Goal: Task Accomplishment & Management: Manage account settings

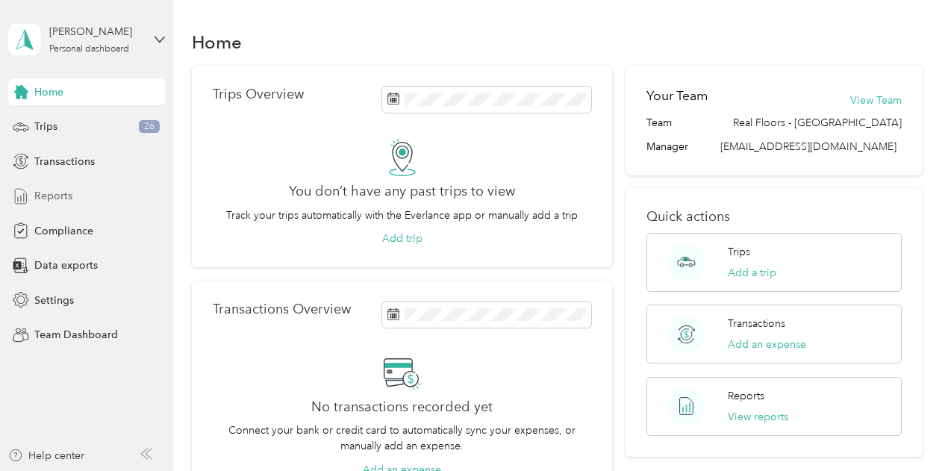
click at [55, 193] on span "Reports" at bounding box center [53, 196] width 38 height 16
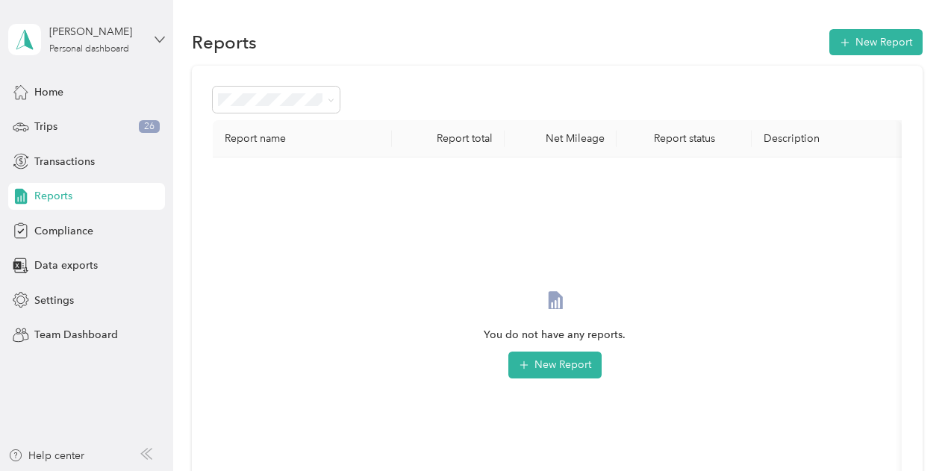
click at [163, 35] on icon at bounding box center [159, 39] width 10 height 10
click at [89, 120] on div "Team dashboard" at bounding box center [62, 123] width 80 height 16
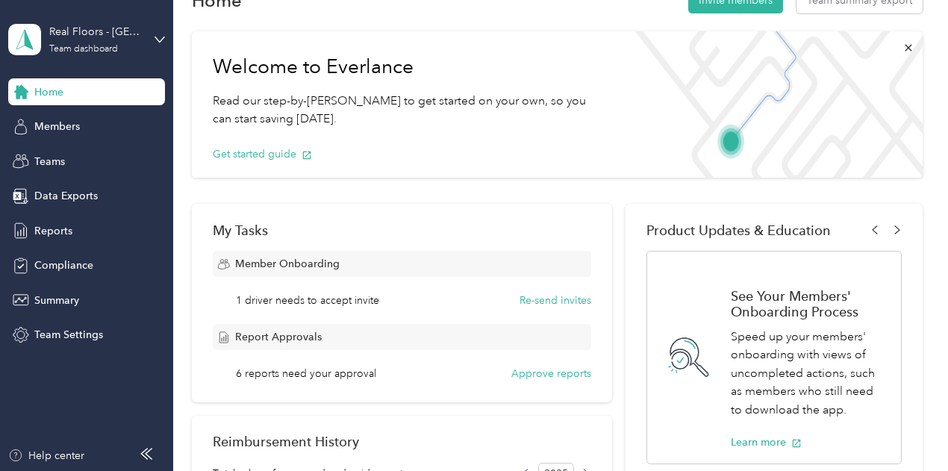
scroll to position [75, 0]
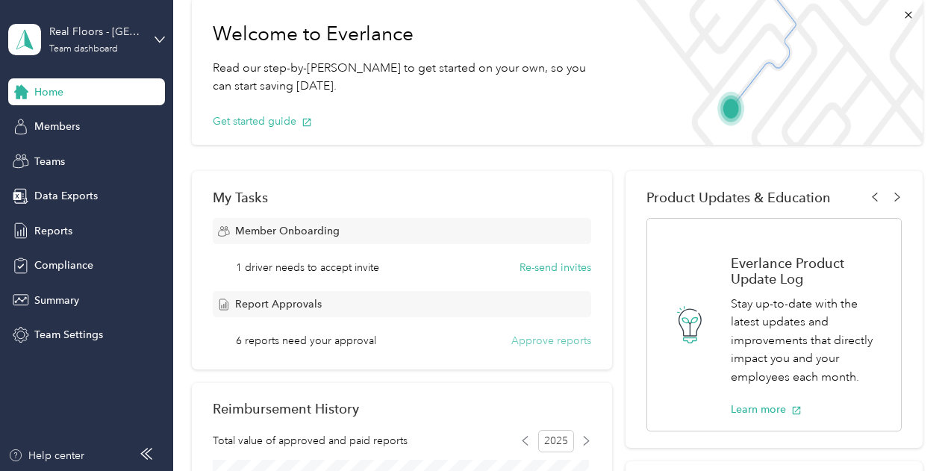
click at [548, 339] on button "Approve reports" at bounding box center [551, 341] width 80 height 16
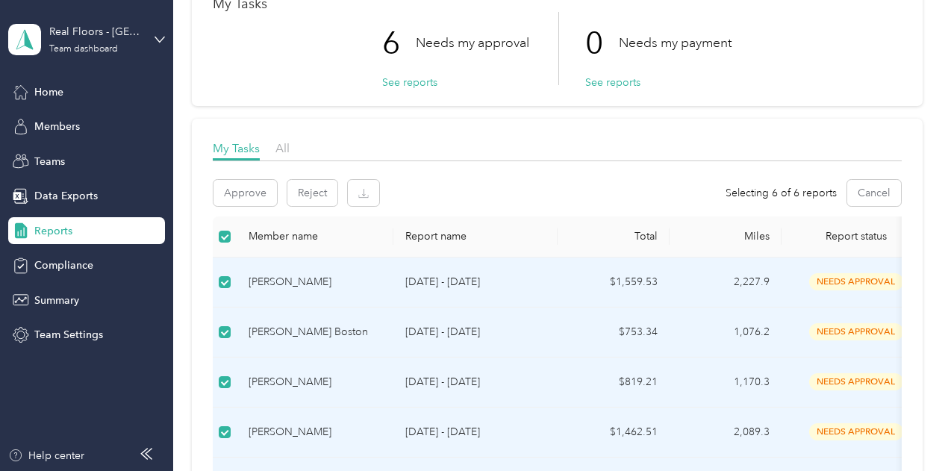
scroll to position [75, 0]
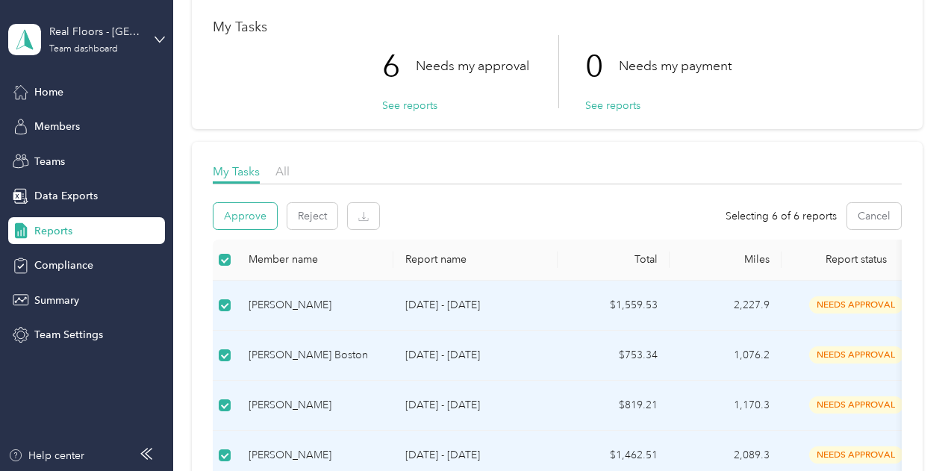
click at [254, 217] on button "Approve" at bounding box center [244, 216] width 63 height 26
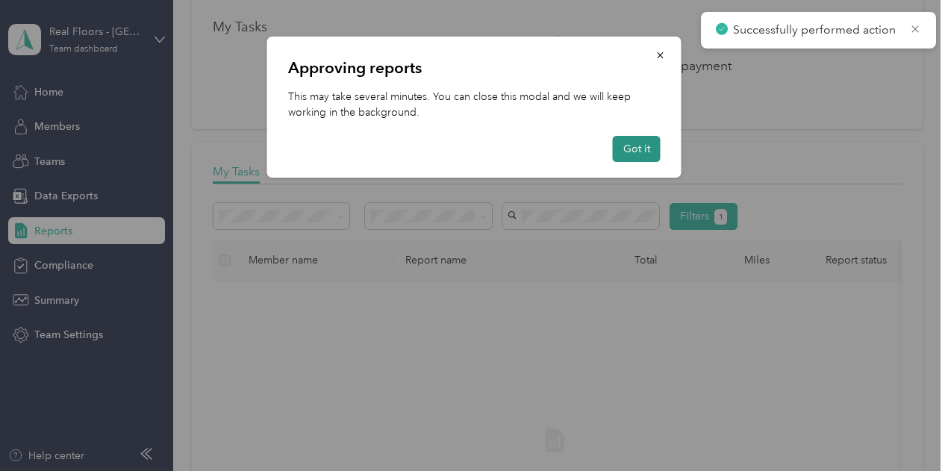
click at [634, 151] on button "Got it" at bounding box center [637, 149] width 48 height 26
